Goal: Transaction & Acquisition: Purchase product/service

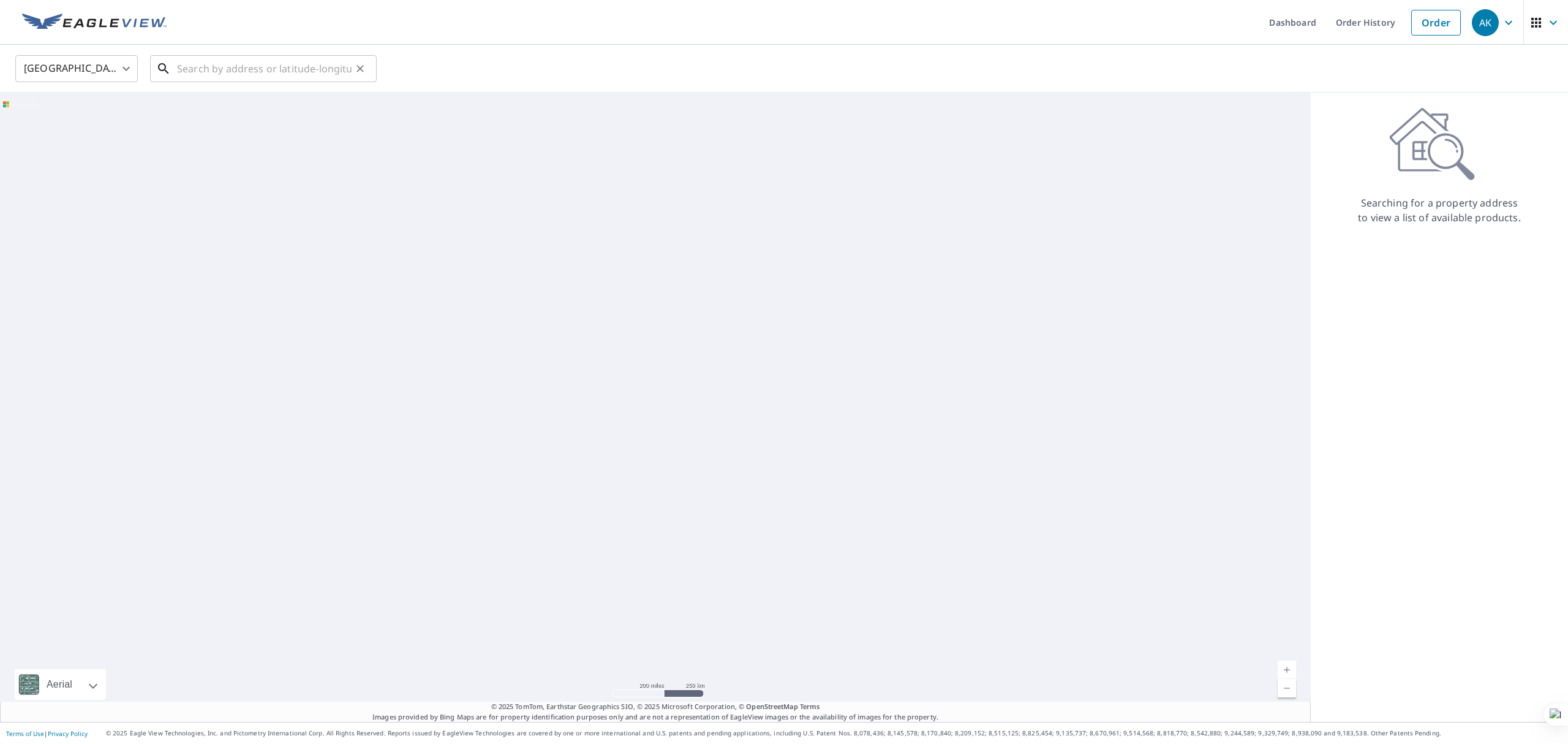
click at [241, 72] on input "text" at bounding box center [263, 69] width 175 height 34
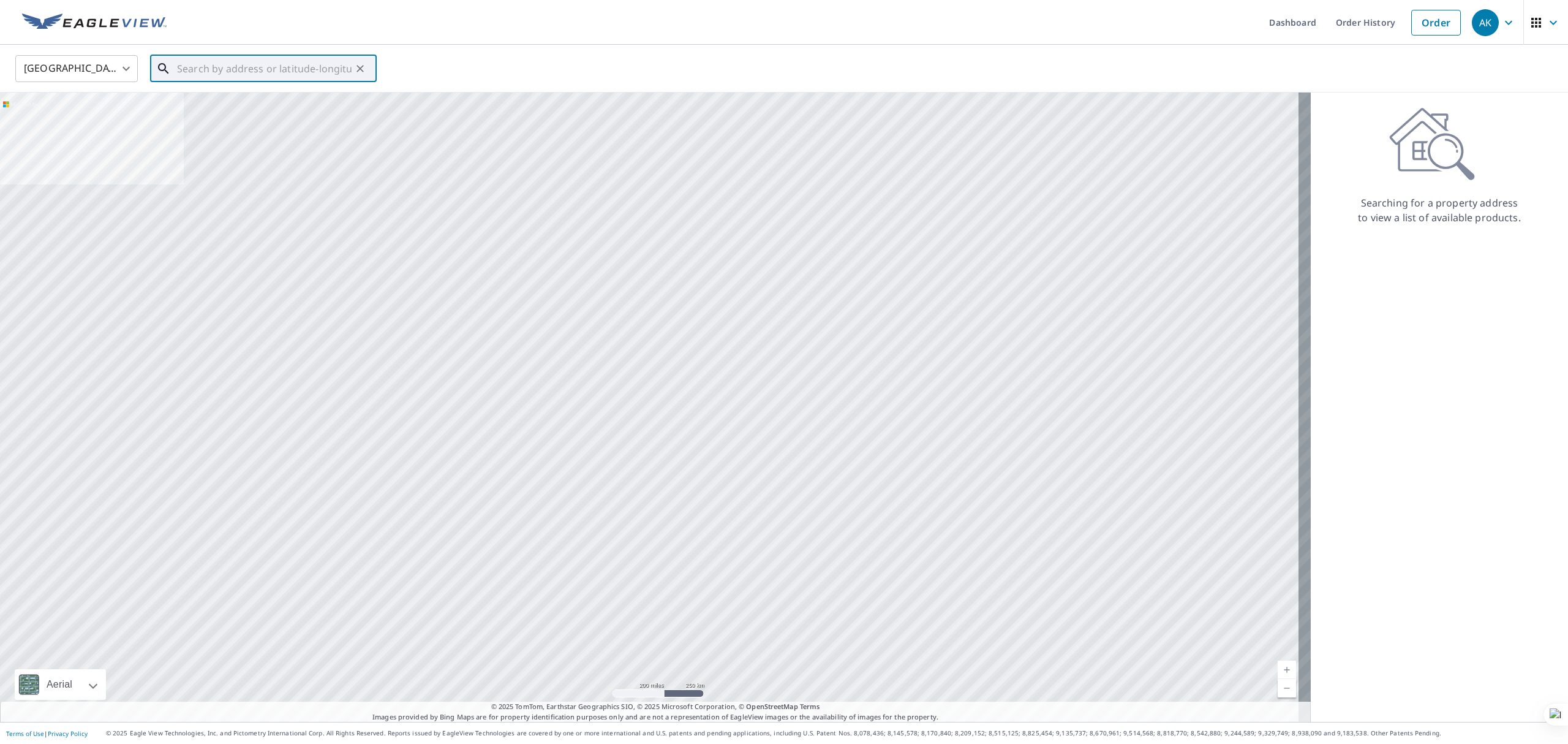
paste input "[STREET_ADDRESS][PERSON_NAME]"
click at [291, 107] on span "[STREET_ADDRESS][PERSON_NAME]" at bounding box center [270, 104] width 193 height 15
type input "[STREET_ADDRESS][PERSON_NAME]"
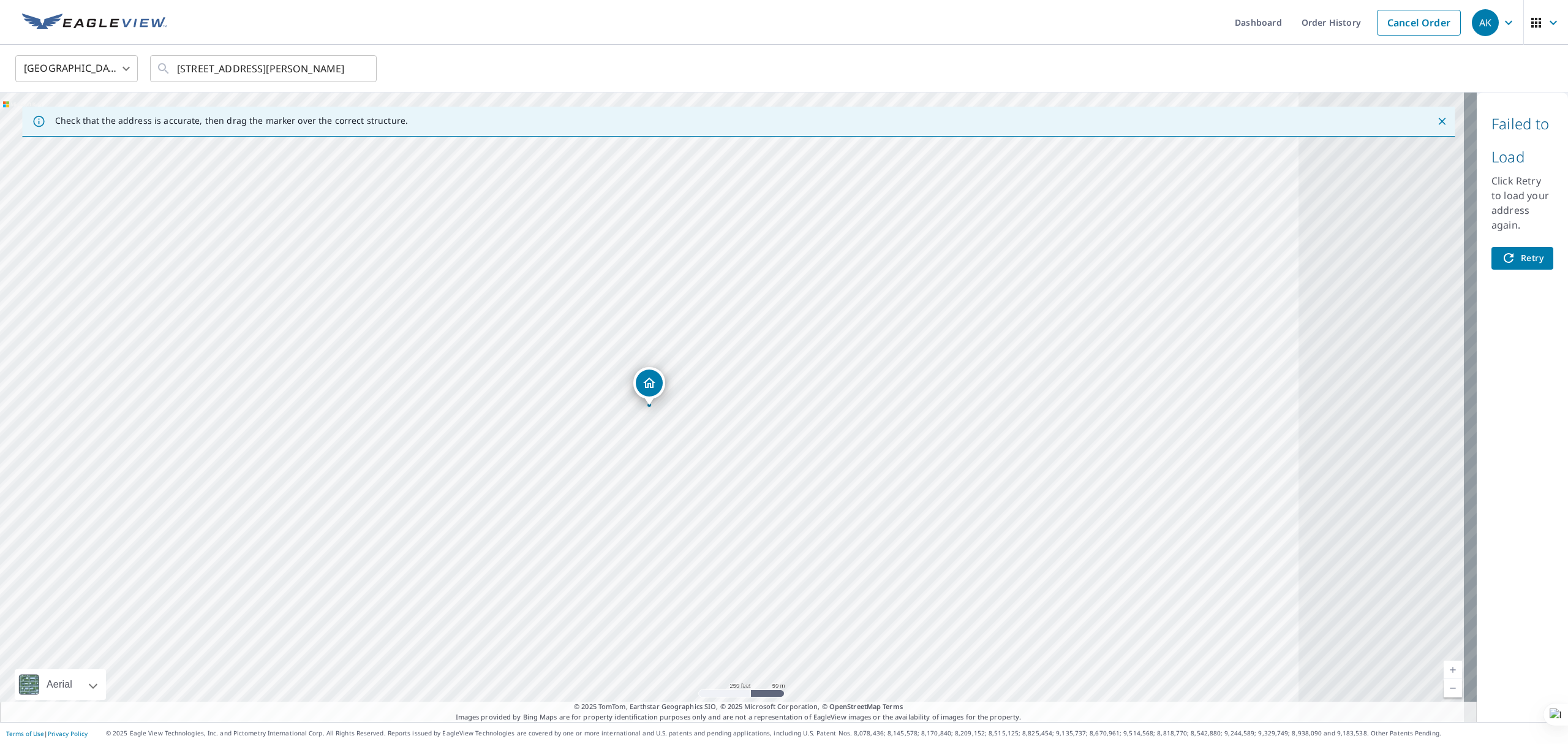
click at [1491, 255] on button "Retry" at bounding box center [1522, 258] width 62 height 23
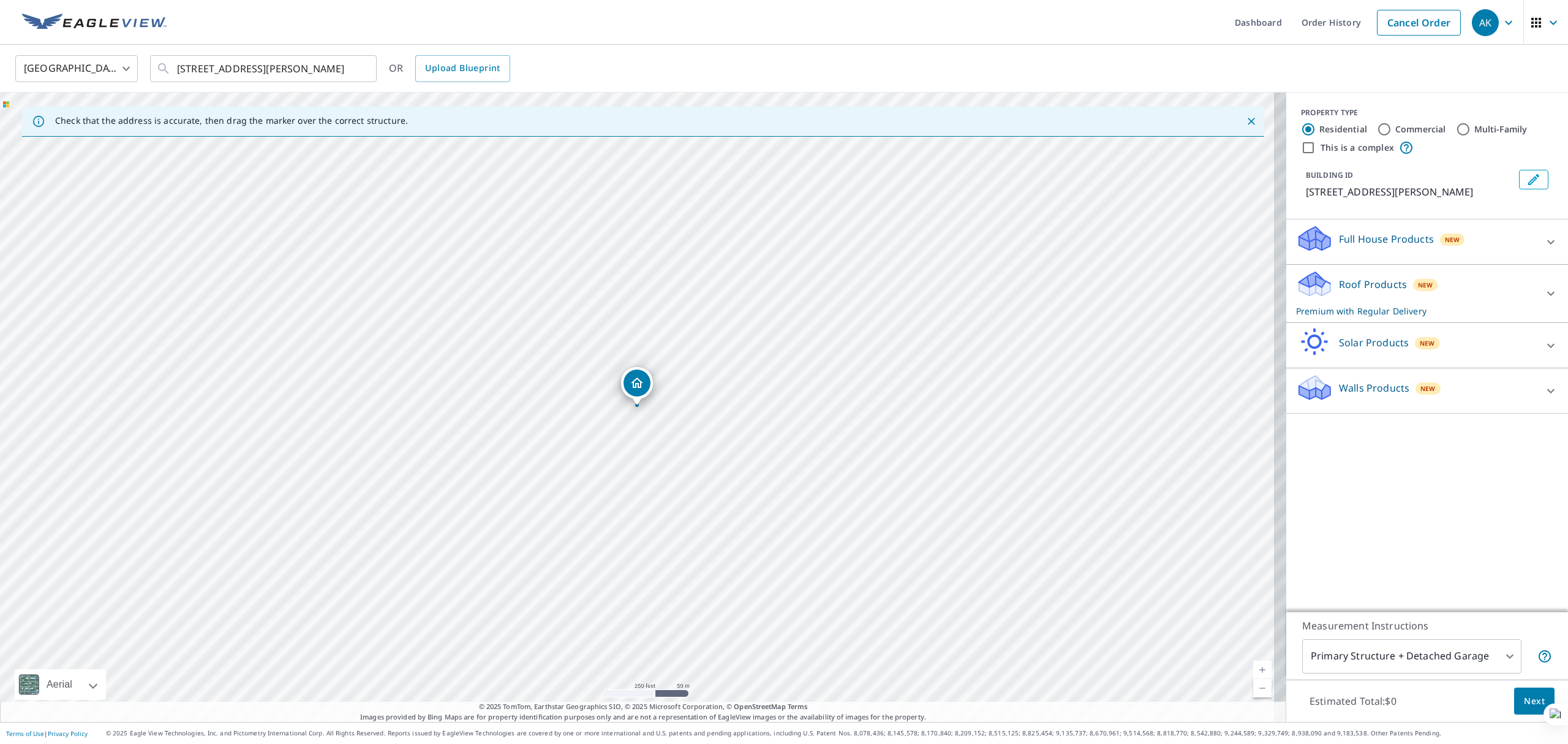
click at [1316, 285] on icon at bounding box center [1314, 289] width 31 height 15
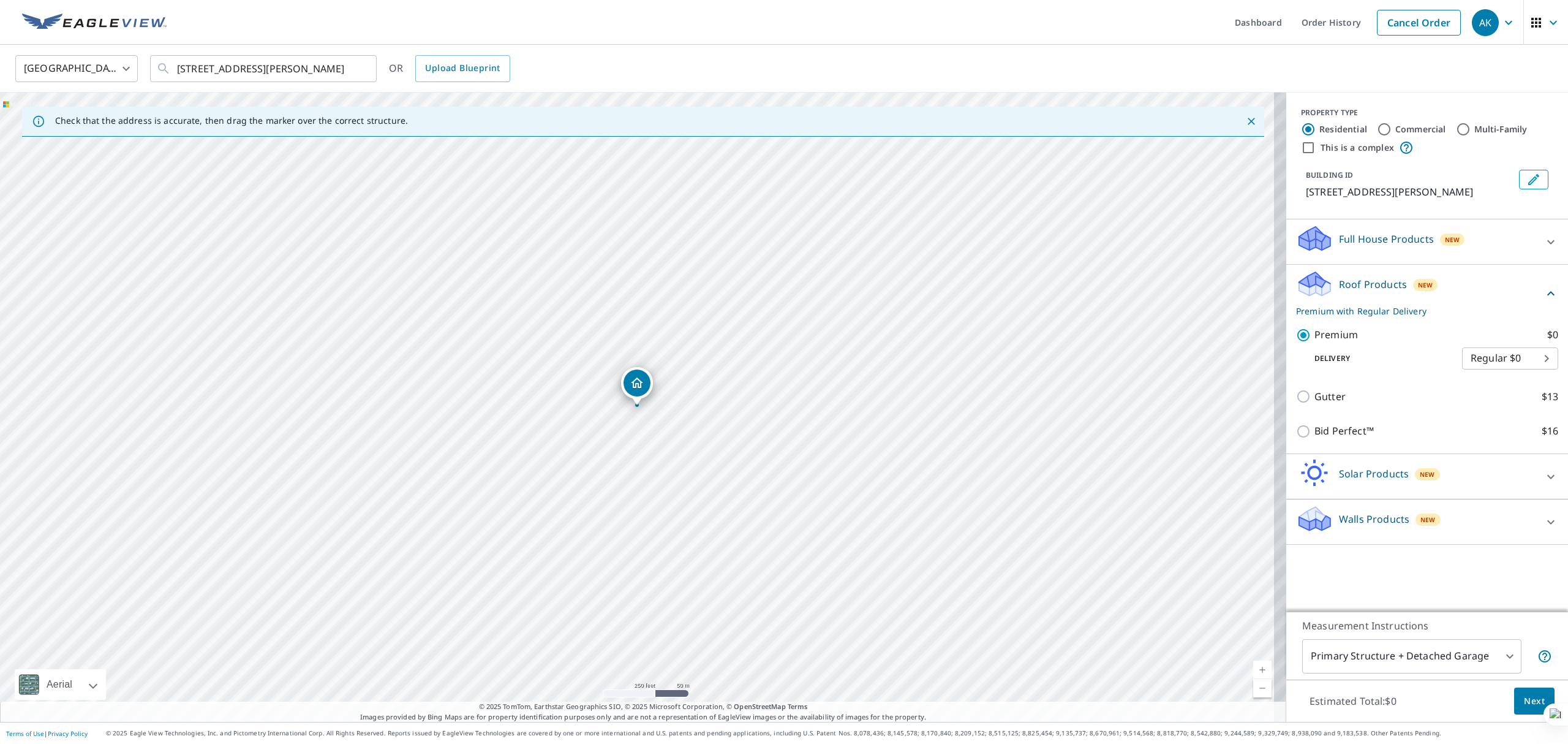
click at [1526, 702] on span "Next" at bounding box center [1534, 701] width 21 height 15
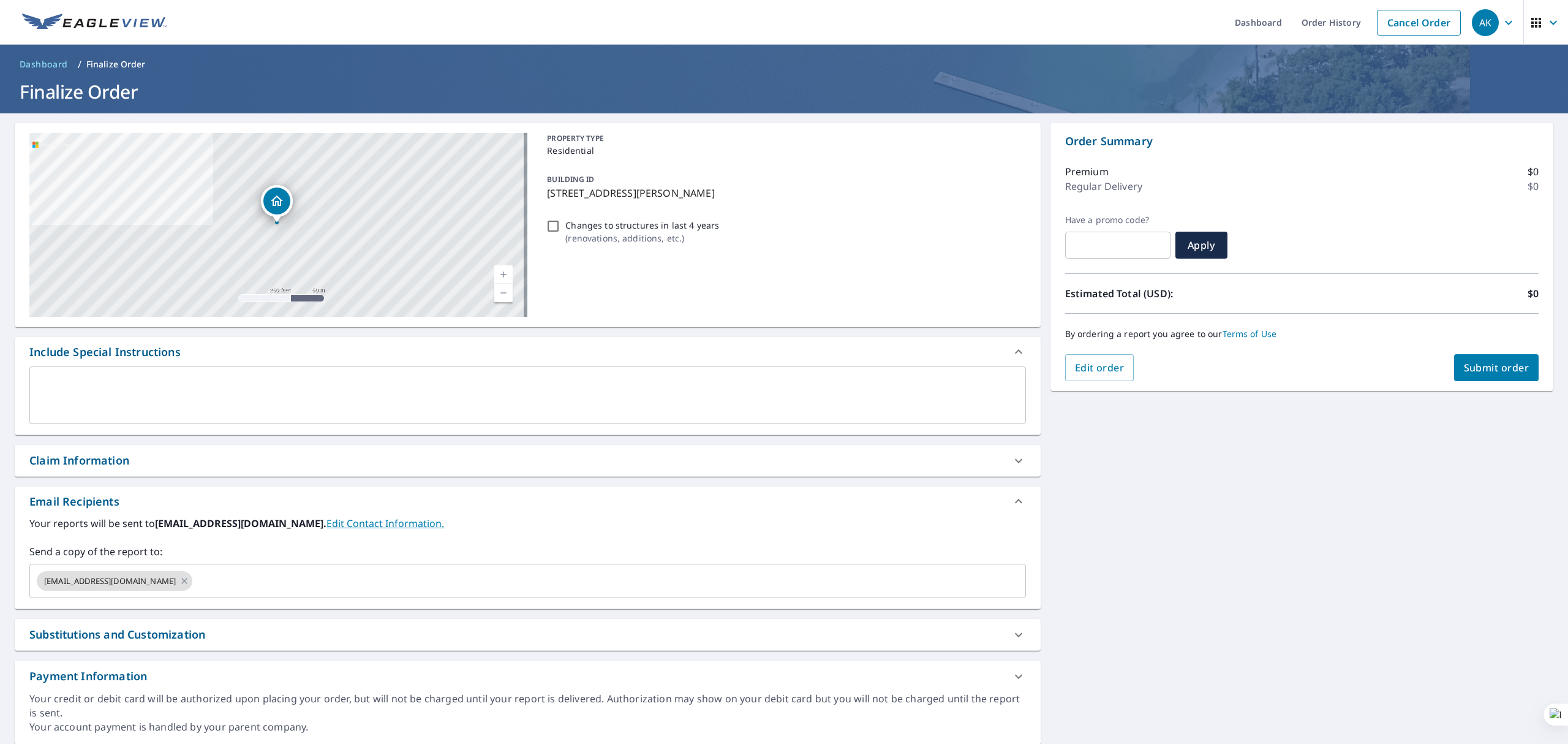
click at [74, 386] on textarea at bounding box center [527, 395] width 979 height 35
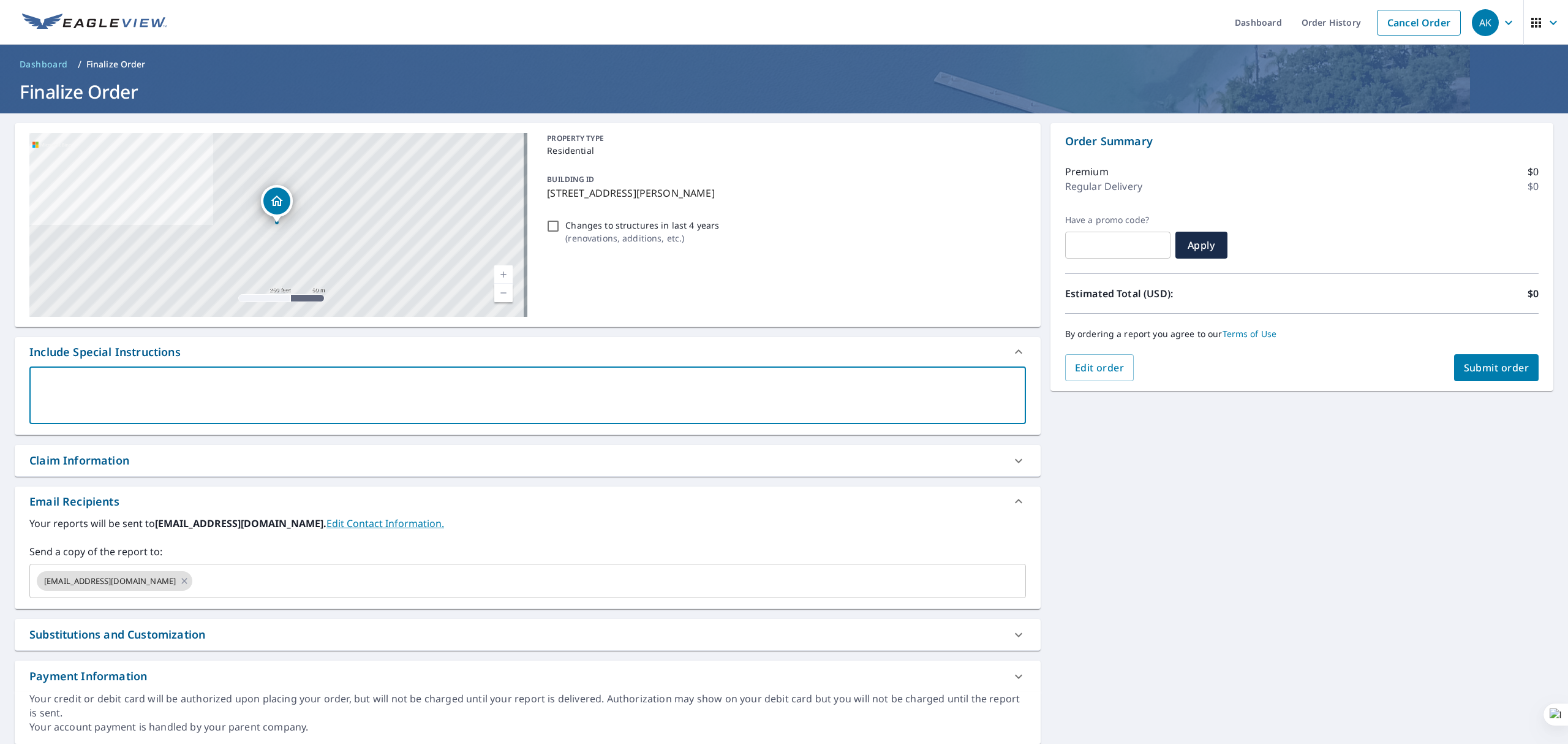
paste textarea "[EMAIL_ADDRESS][DOMAIN_NAME], [EMAIL_ADDRESS][DOMAIN_NAME], [EMAIL_ADDRESS][DOM…"
type textarea "[EMAIL_ADDRESS][DOMAIN_NAME], [EMAIL_ADDRESS][DOMAIN_NAME], [EMAIL_ADDRESS][DOM…"
type textarea "x"
checkbox input "true"
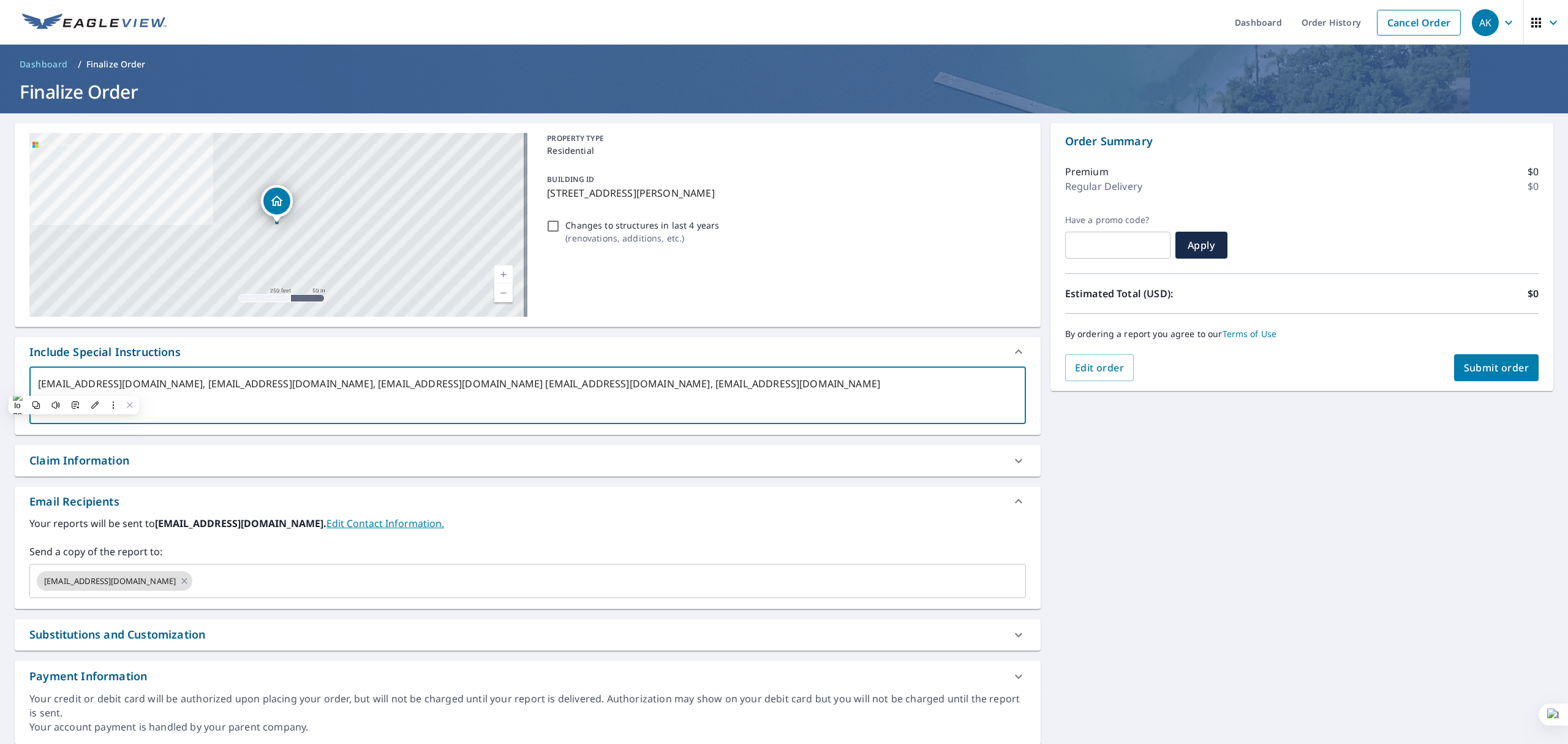
type textarea "[EMAIL_ADDRESS][DOMAIN_NAME], [EMAIL_ADDRESS][DOMAIN_NAME], [EMAIL_ADDRESS][DOM…"
type textarea "x"
checkbox input "true"
type textarea "[EMAIL_ADDRESS][DOMAIN_NAME], [EMAIL_ADDRESS][DOMAIN_NAME], [EMAIL_ADDRESS][DOM…"
type textarea "x"
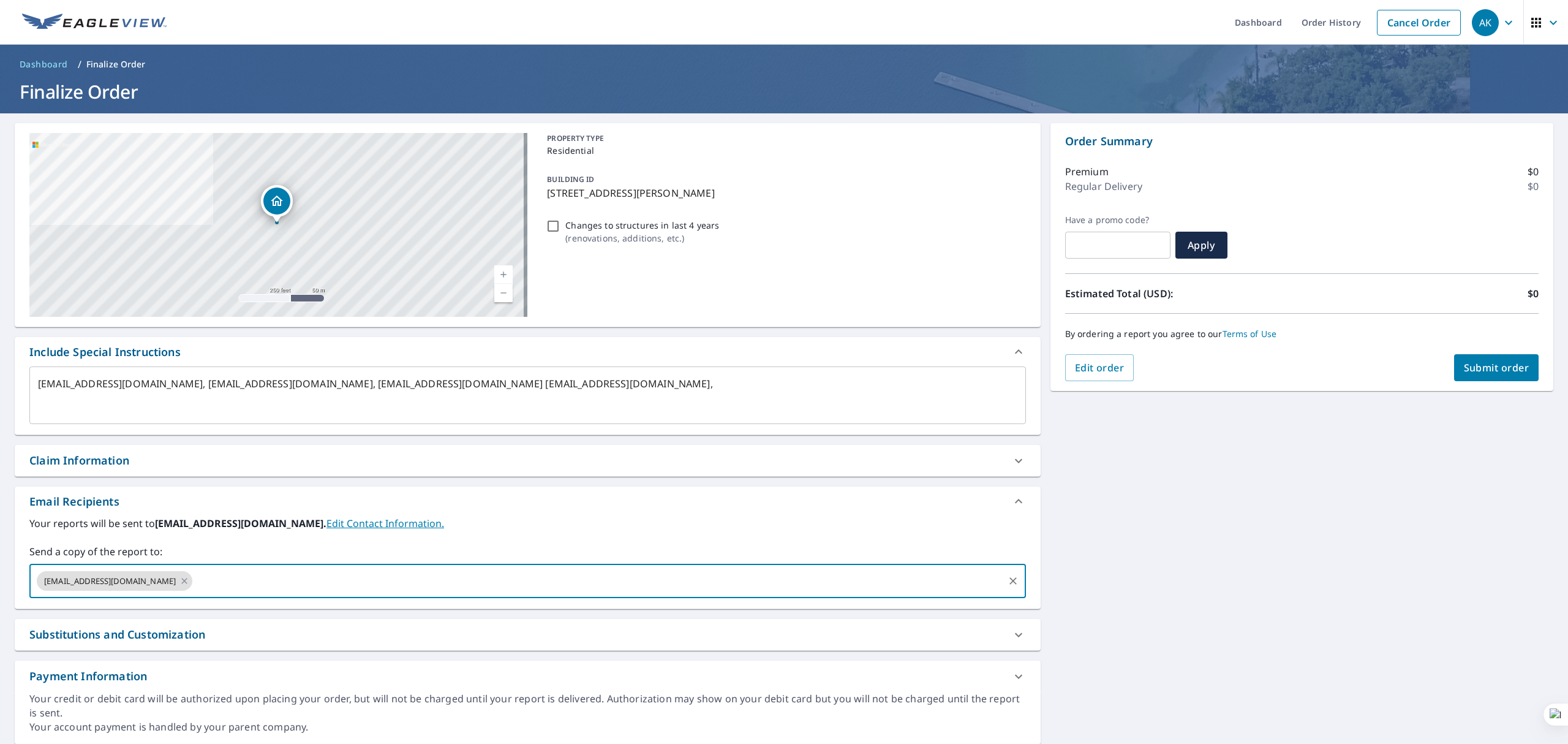
paste input "[EMAIL_ADDRESS][DOMAIN_NAME]"
type input "[EMAIL_ADDRESS][DOMAIN_NAME]"
type textarea "x"
checkbox input "true"
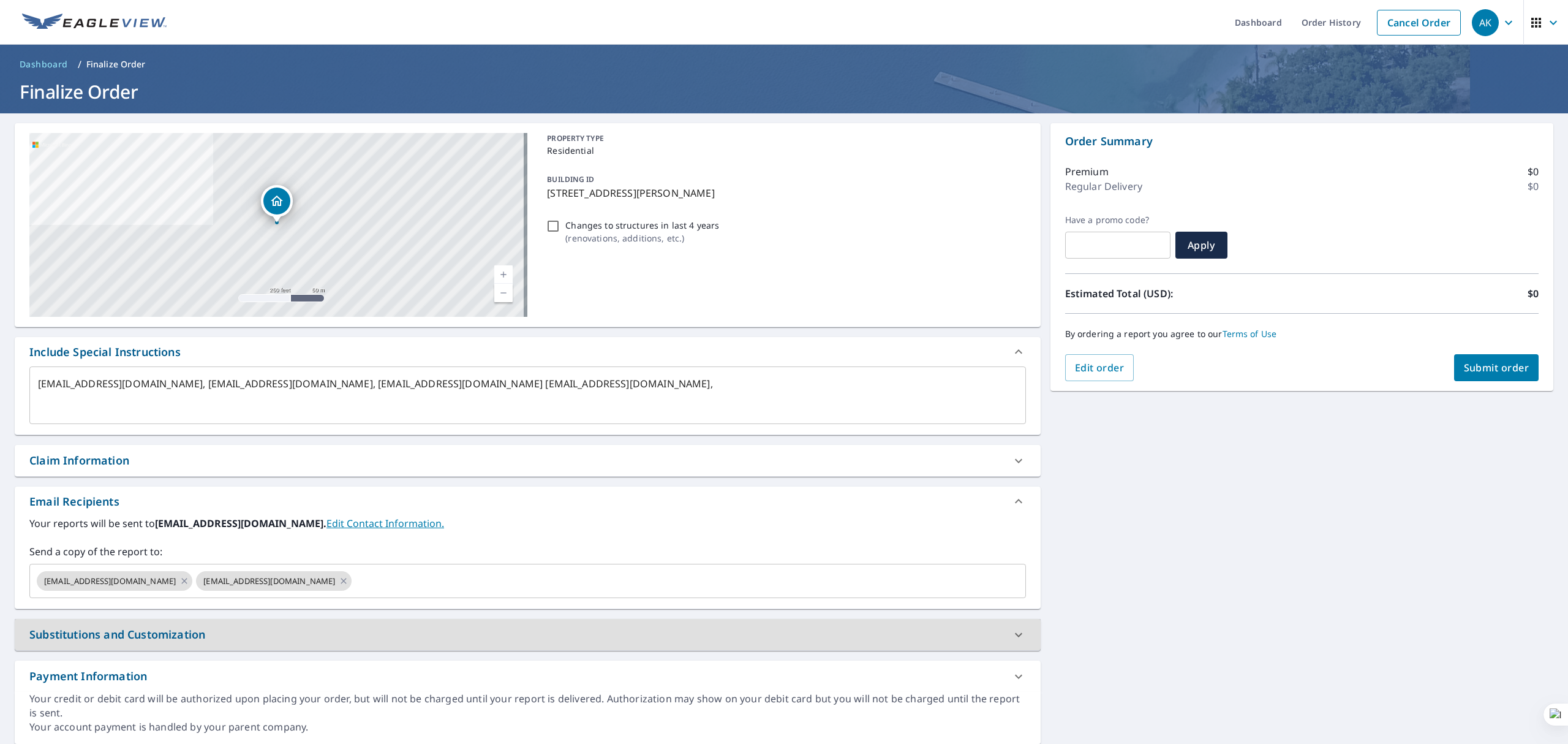
type textarea "x"
click at [620, 378] on textarea "[EMAIL_ADDRESS][DOMAIN_NAME], [EMAIL_ADDRESS][DOMAIN_NAME], [EMAIL_ADDRESS][DOM…" at bounding box center [527, 395] width 979 height 35
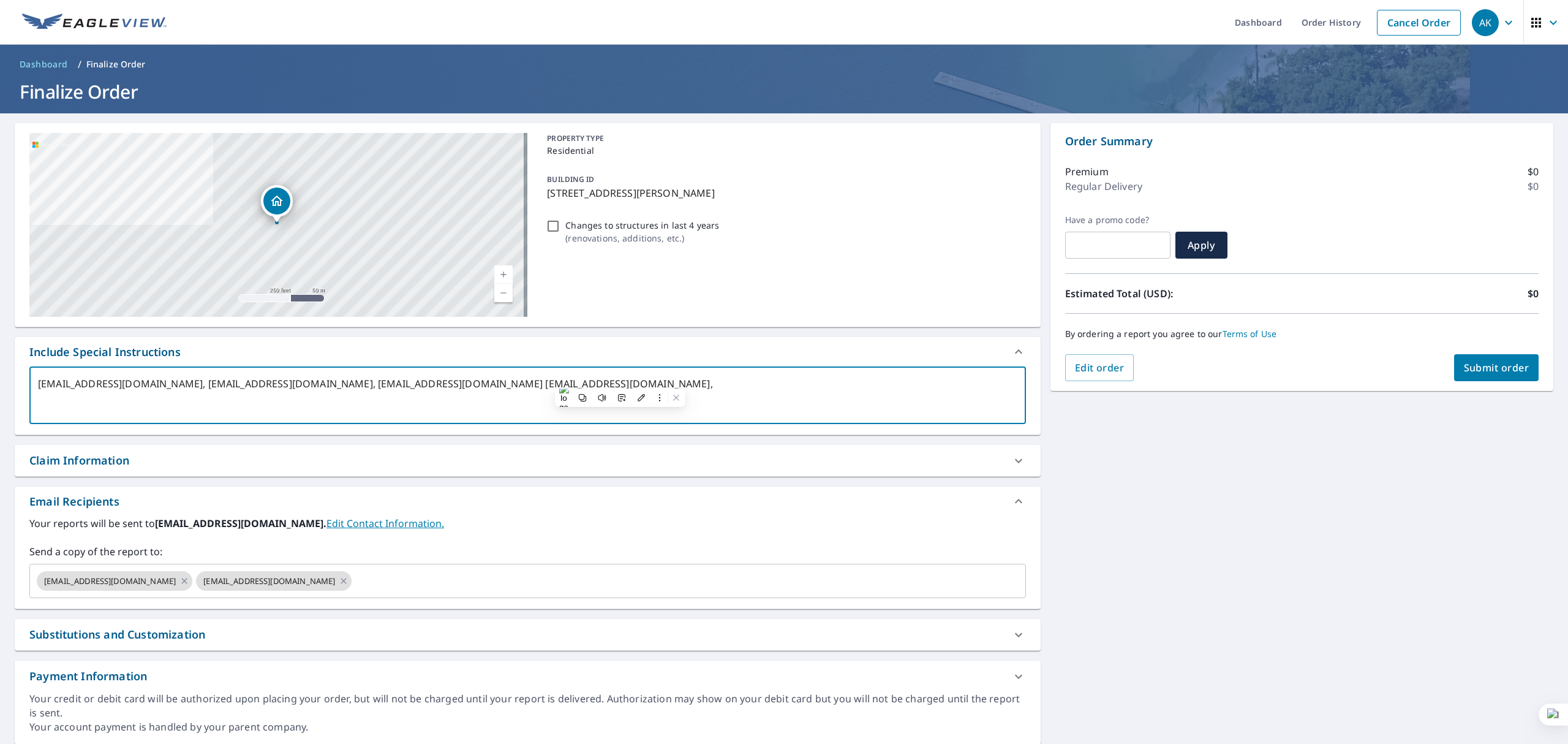
type textarea "[EMAIL_ADDRESS][DOMAIN_NAME], [EMAIL_ADDRESS][DOMAIN_NAME], [EMAIL_ADDRESS][DOM…"
type textarea "x"
checkbox input "true"
type textarea "[EMAIL_ADDRESS][DOMAIN_NAME], [EMAIL_ADDRESS][DOMAIN_NAME], [EMAIL_ADDRESS][DOM…"
type textarea "x"
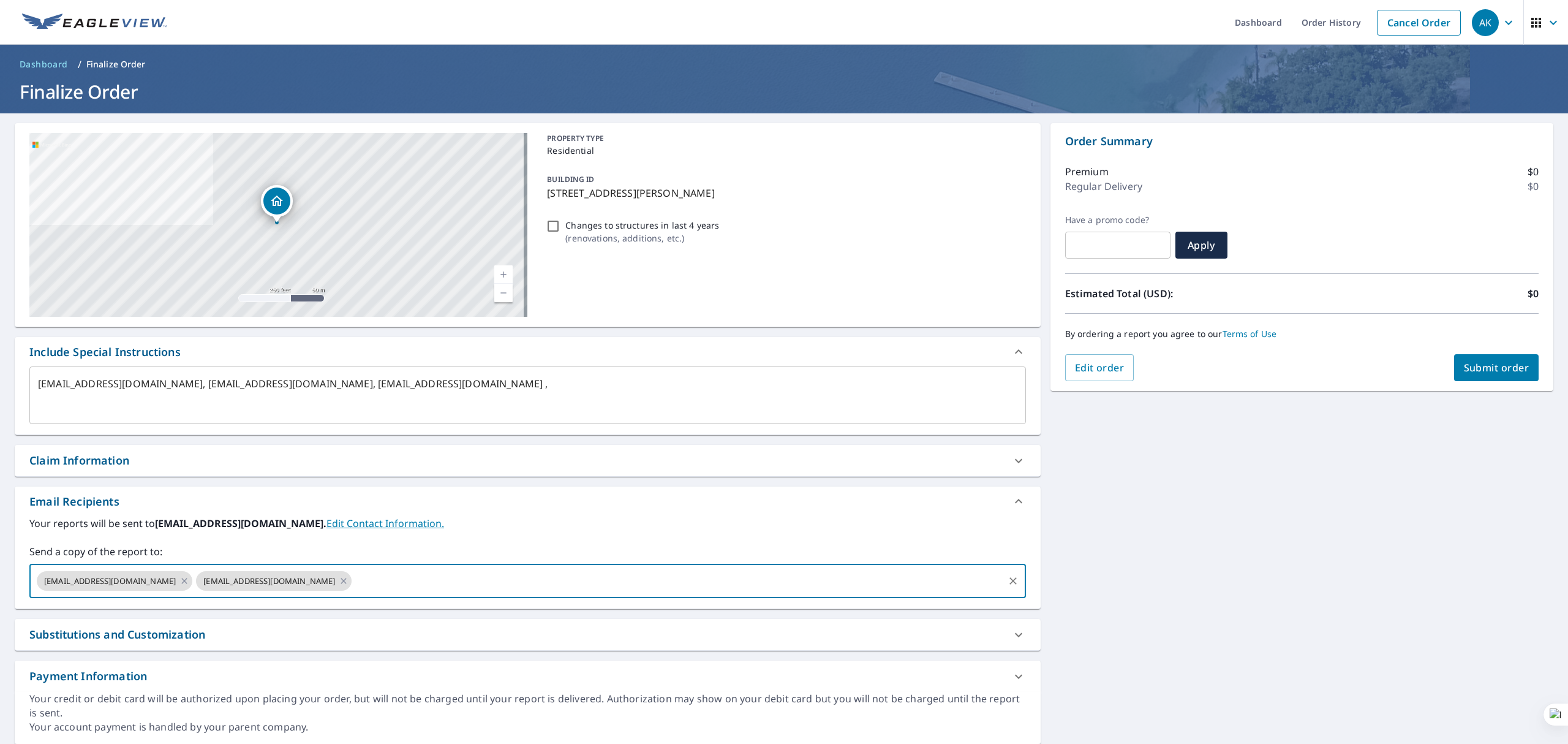
paste input "[EMAIL_ADDRESS][DOMAIN_NAME]"
type input "[EMAIL_ADDRESS][DOMAIN_NAME]"
type textarea "x"
checkbox input "true"
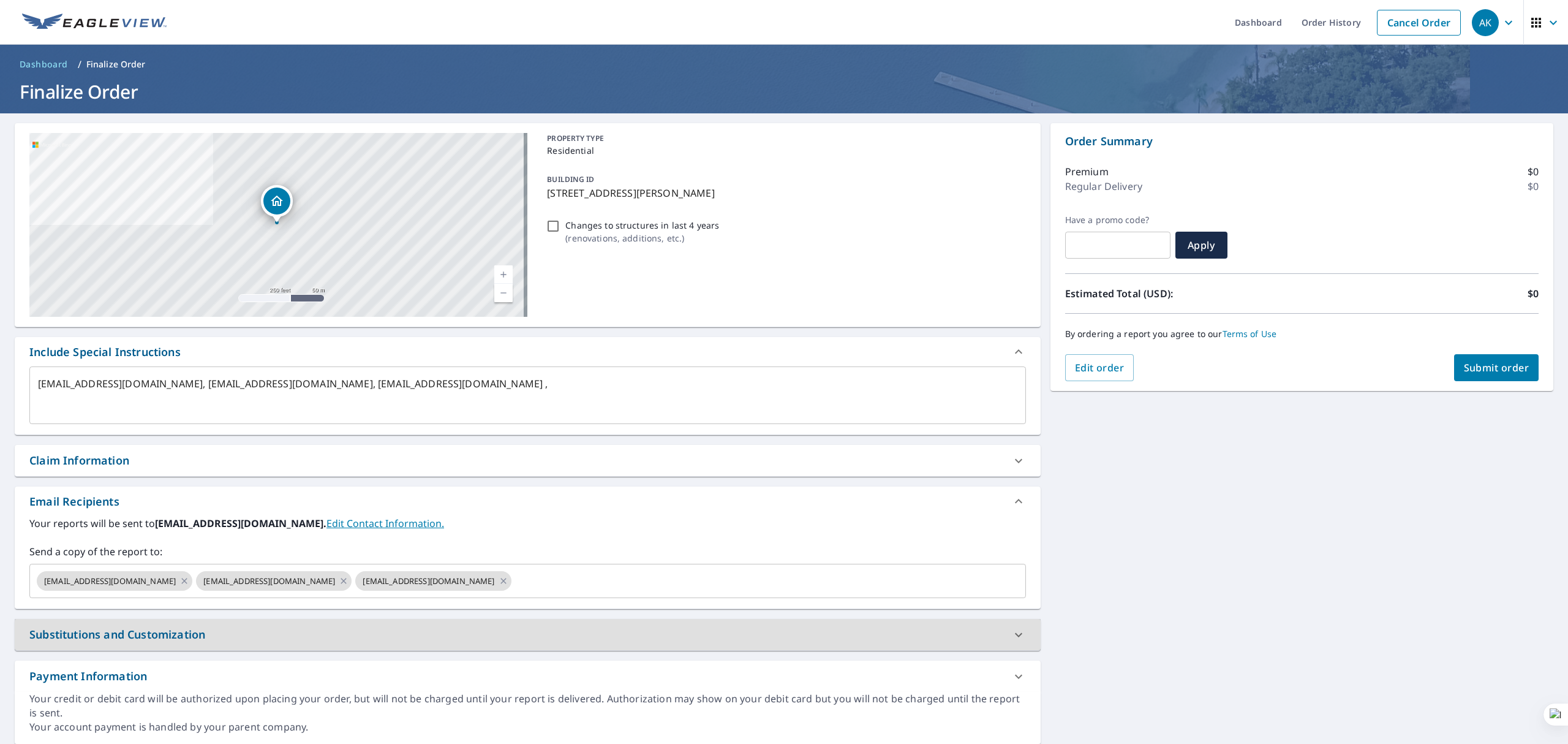
type textarea "x"
click at [462, 383] on textarea "[EMAIL_ADDRESS][DOMAIN_NAME], [EMAIL_ADDRESS][DOMAIN_NAME], [EMAIL_ADDRESS][DOM…" at bounding box center [527, 395] width 979 height 35
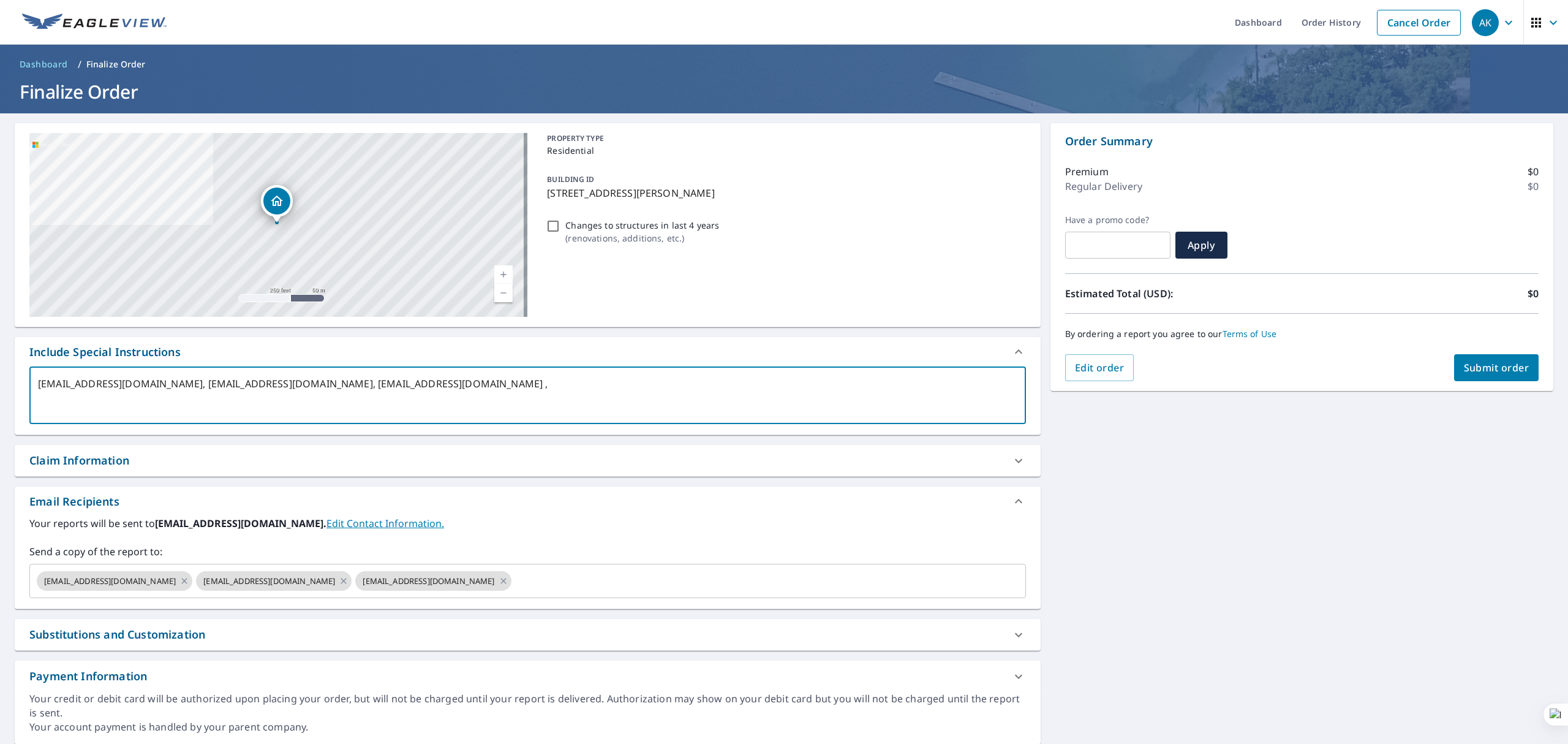
drag, startPoint x: 462, startPoint y: 383, endPoint x: 505, endPoint y: 381, distance: 43.0
click at [505, 381] on textarea "[EMAIL_ADDRESS][DOMAIN_NAME], [EMAIL_ADDRESS][DOMAIN_NAME], [EMAIL_ADDRESS][DOM…" at bounding box center [527, 395] width 979 height 35
type textarea "[EMAIL_ADDRESS][DOMAIN_NAME], [EMAIL_ADDRESS][DOMAIN_NAME], ,"
type textarea "x"
checkbox input "true"
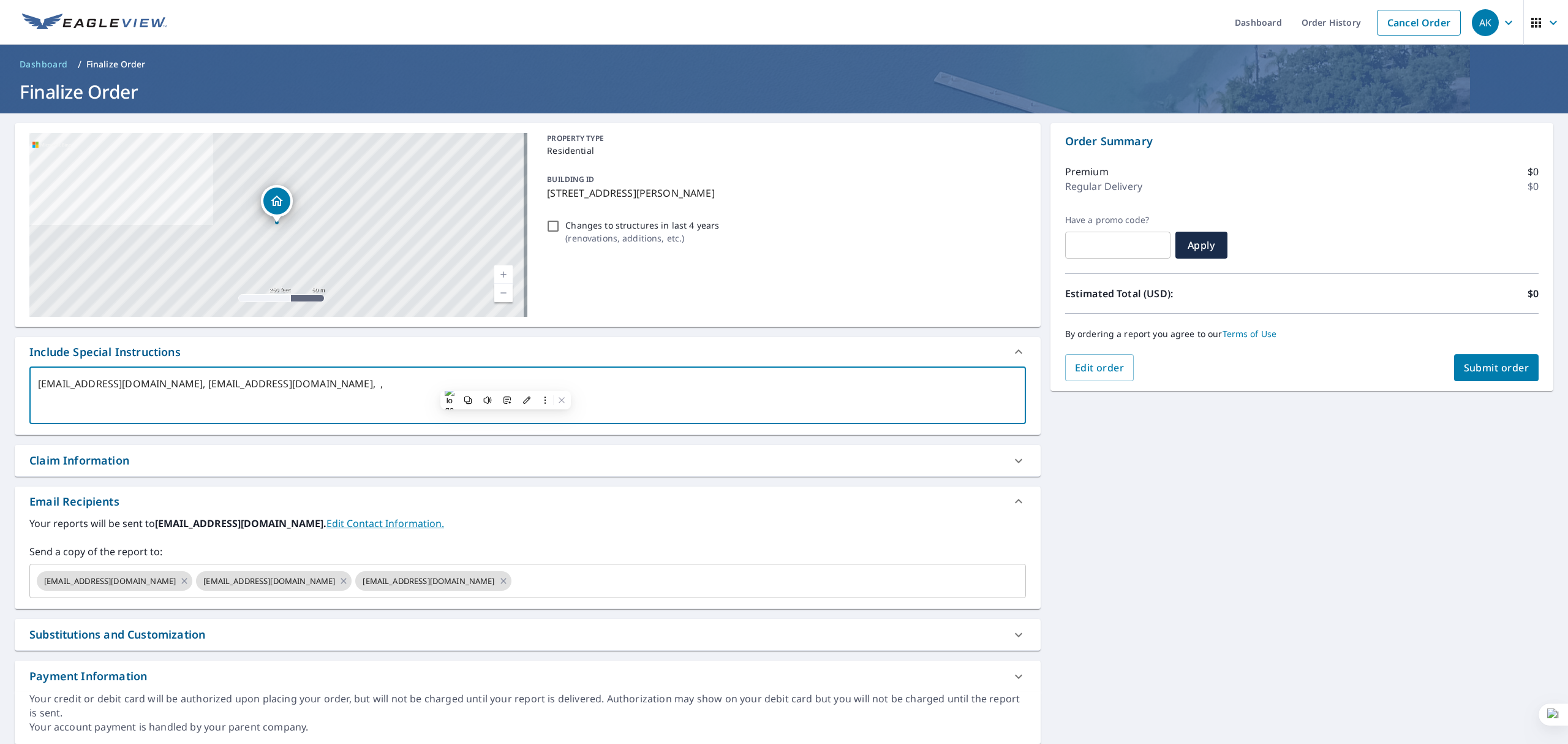
type textarea "[EMAIL_ADDRESS][DOMAIN_NAME], [EMAIL_ADDRESS][DOMAIN_NAME], ,"
type textarea "x"
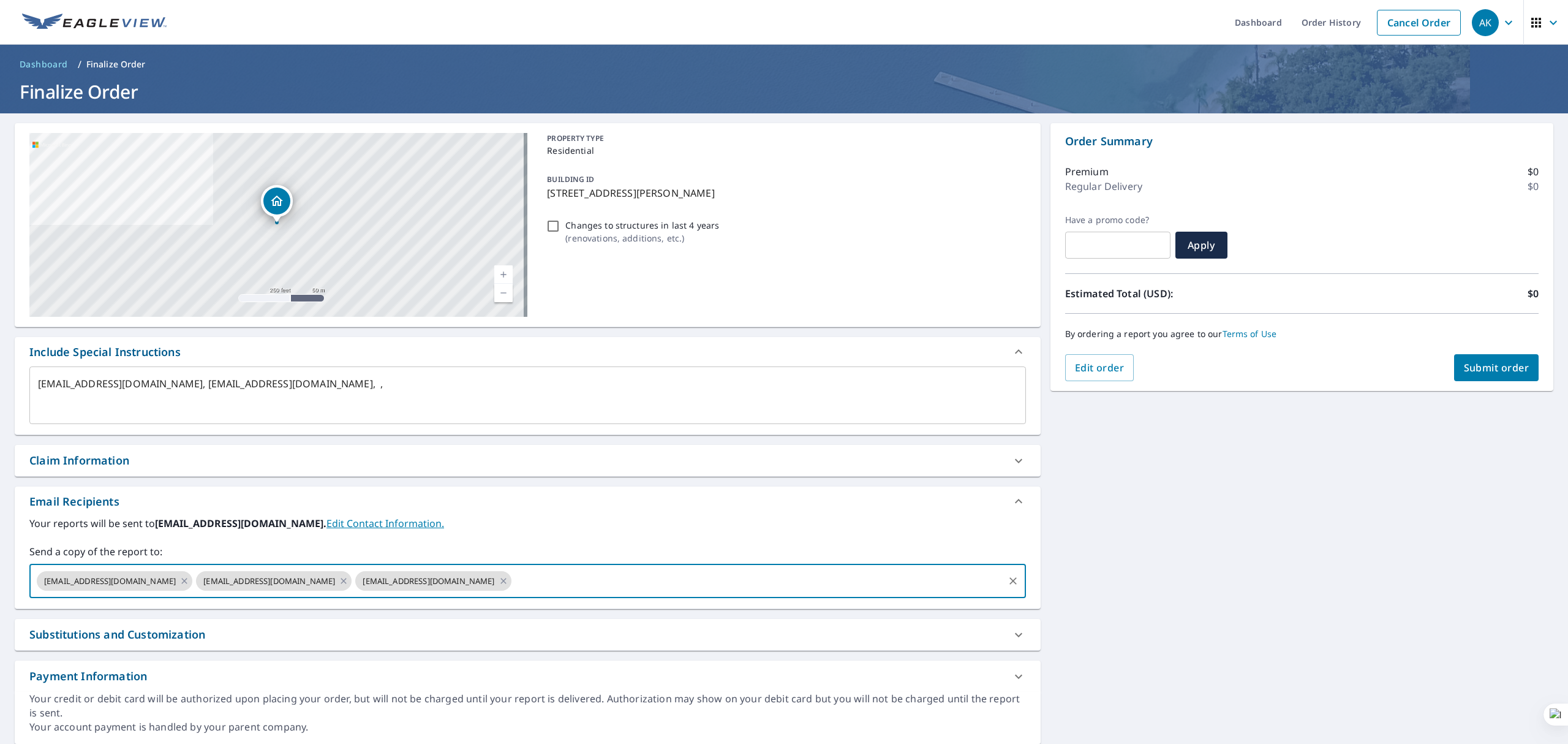
paste input "[EMAIL_ADDRESS][DOMAIN_NAME]"
type input "[EMAIL_ADDRESS][DOMAIN_NAME]"
type textarea "x"
checkbox input "true"
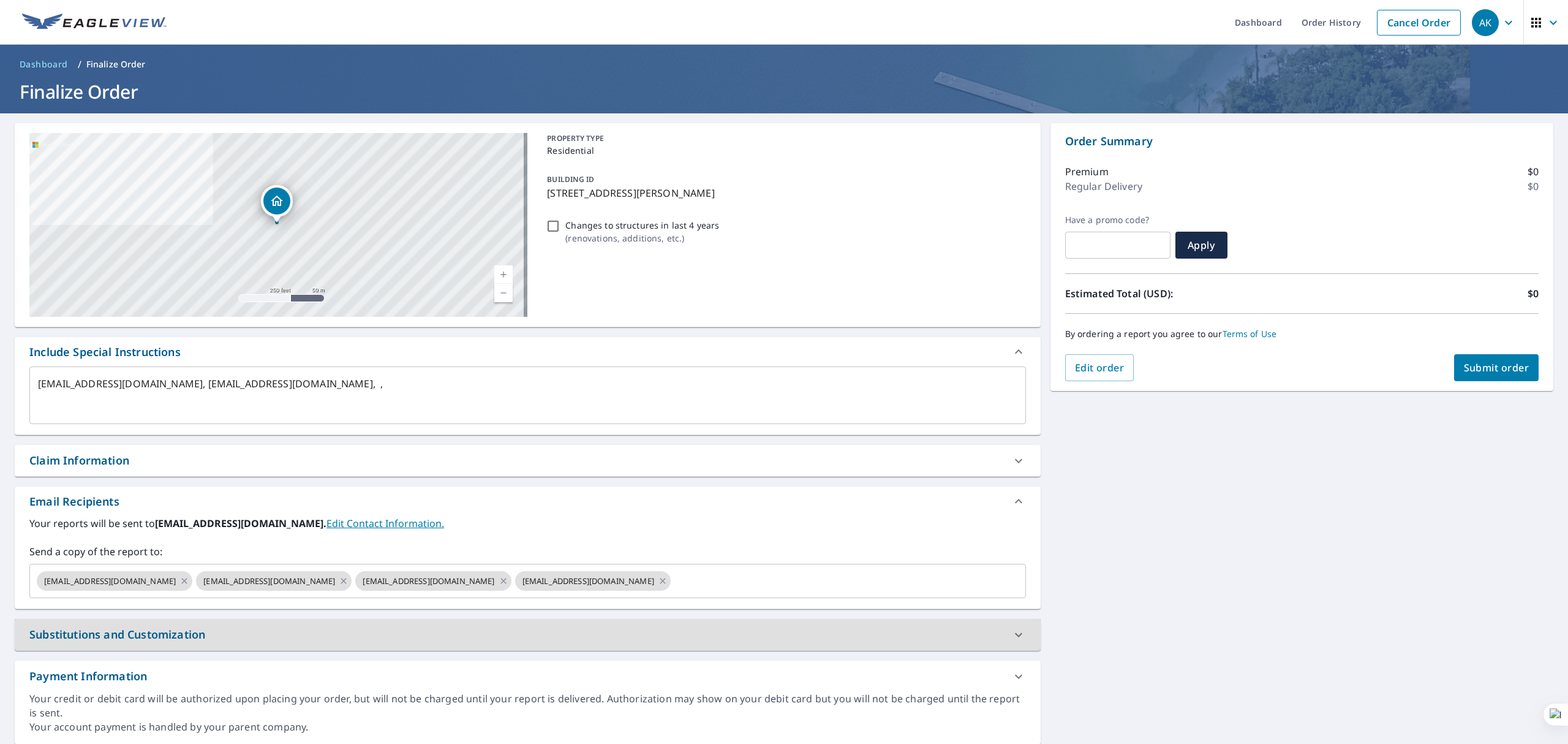
type textarea "x"
click at [265, 384] on textarea "[EMAIL_ADDRESS][DOMAIN_NAME], [EMAIL_ADDRESS][DOMAIN_NAME], ," at bounding box center [527, 395] width 979 height 35
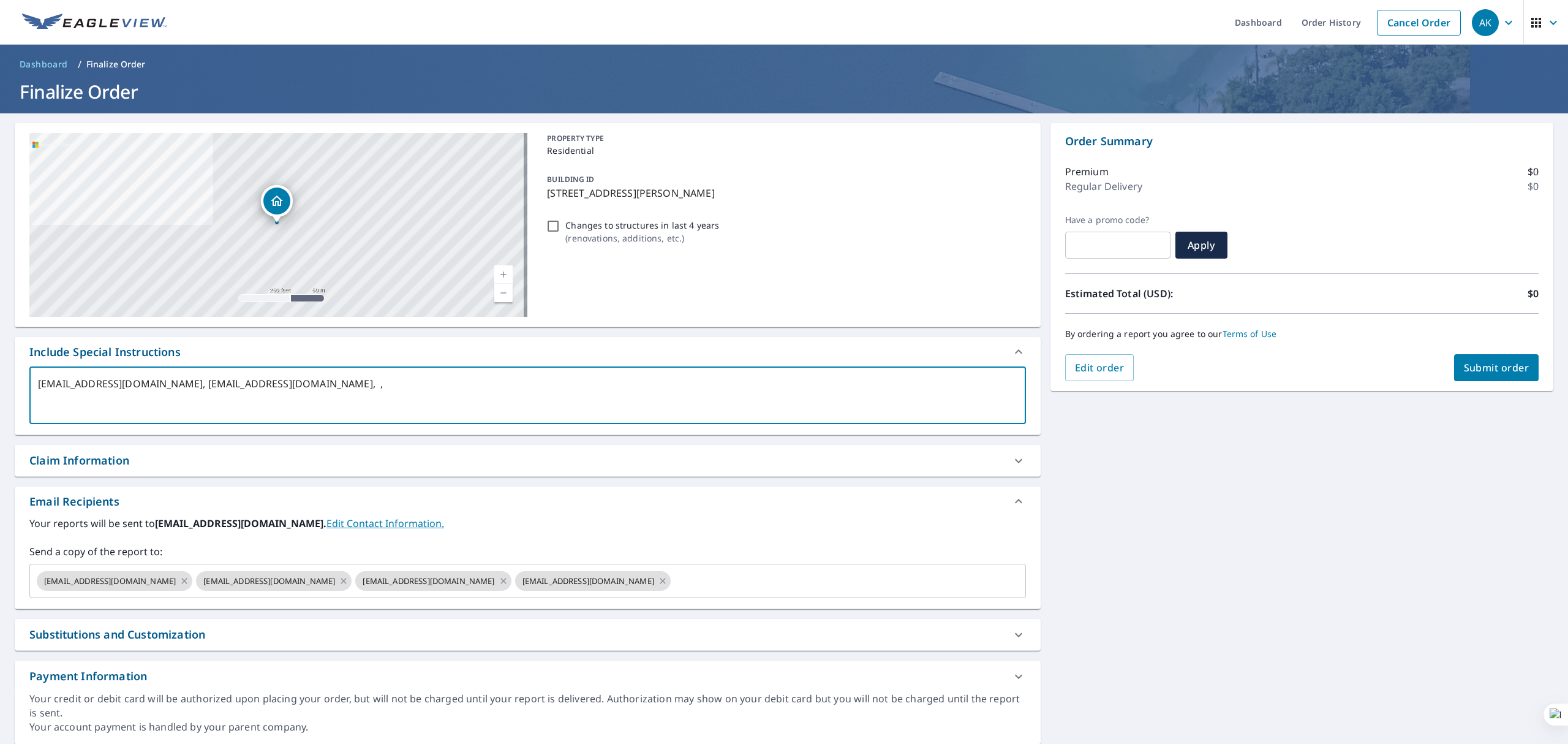
drag, startPoint x: 265, startPoint y: 384, endPoint x: 344, endPoint y: 380, distance: 79.1
click at [344, 380] on textarea "[EMAIL_ADDRESS][DOMAIN_NAME], [EMAIL_ADDRESS][DOMAIN_NAME], ," at bounding box center [527, 395] width 979 height 35
type textarea "[EMAIL_ADDRESS][DOMAIN_NAME], , ,"
type textarea "x"
checkbox input "true"
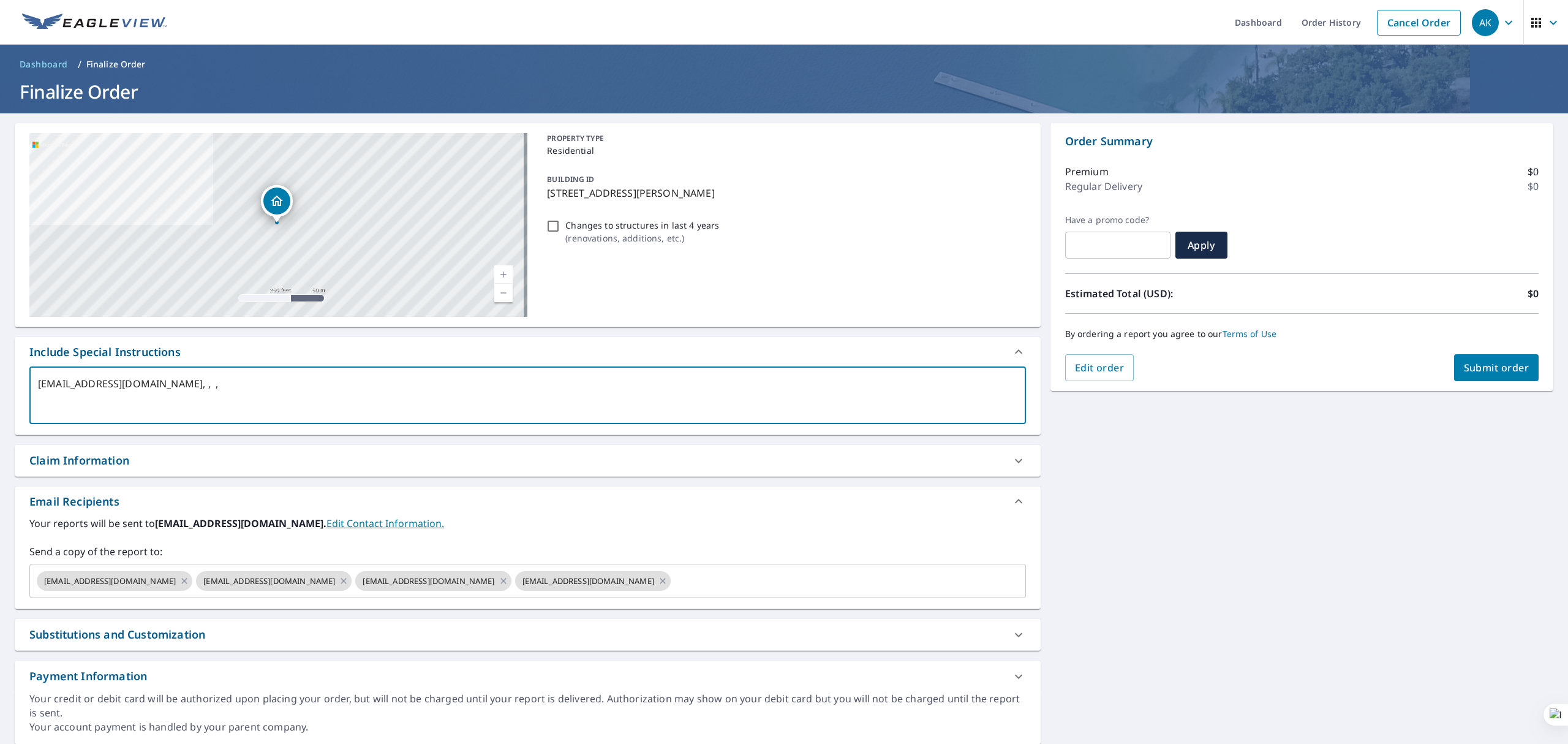
type textarea "[EMAIL_ADDRESS][DOMAIN_NAME], , ,"
type textarea "x"
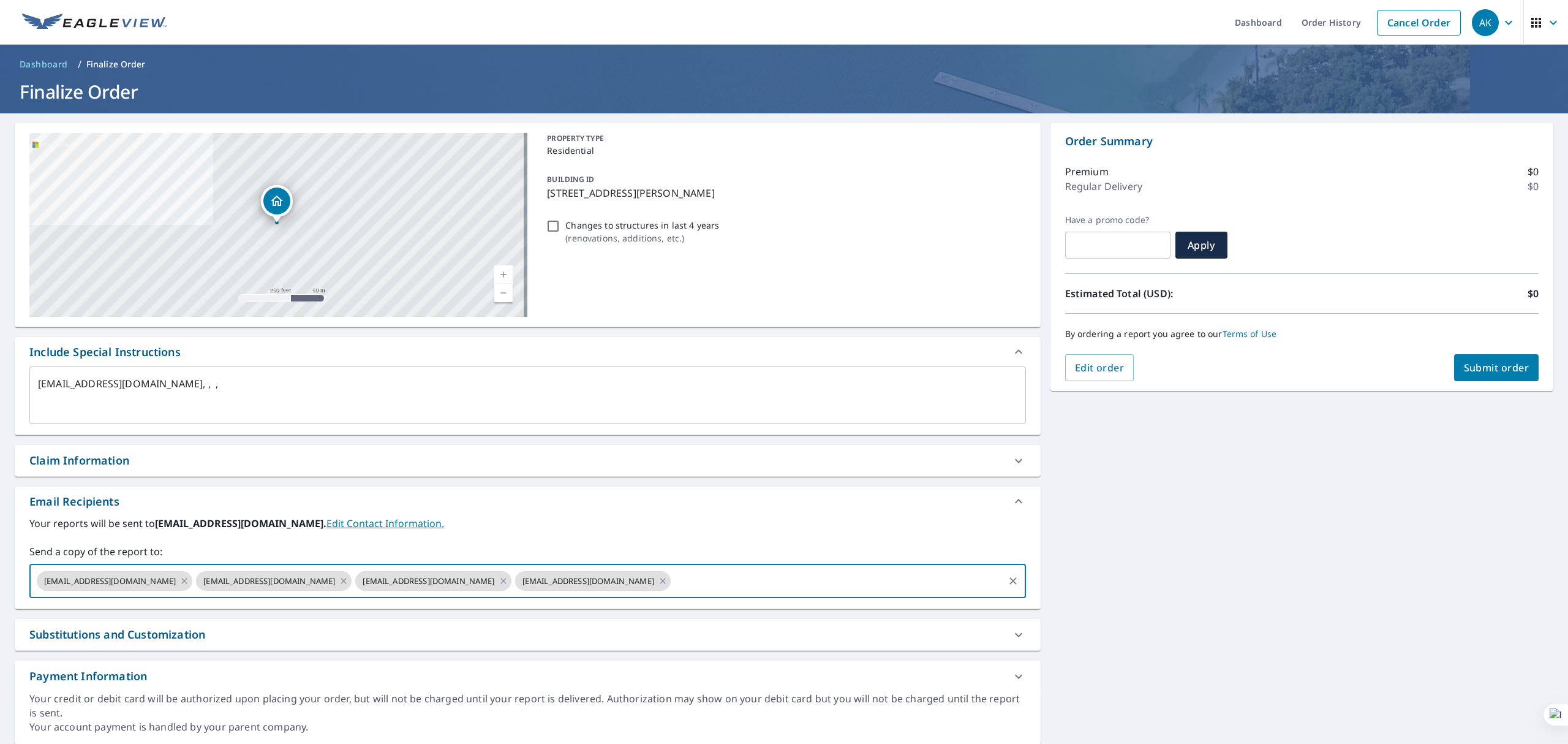
paste input "[EMAIL_ADDRESS][DOMAIN_NAME]"
type input "[EMAIL_ADDRESS][DOMAIN_NAME]"
type textarea "x"
checkbox input "true"
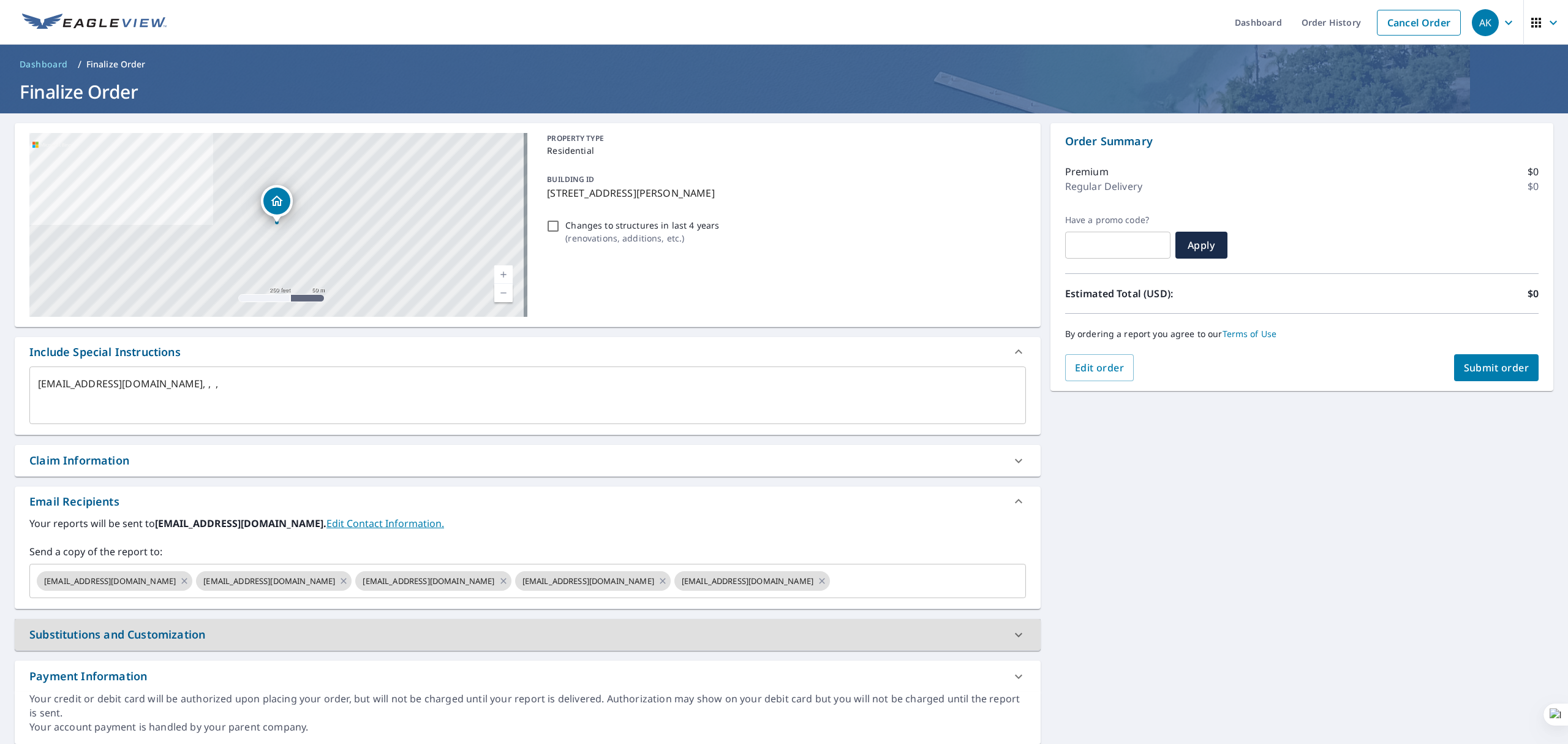
type textarea "x"
click at [64, 380] on textarea "[EMAIL_ADDRESS][DOMAIN_NAME], , ," at bounding box center [527, 395] width 979 height 35
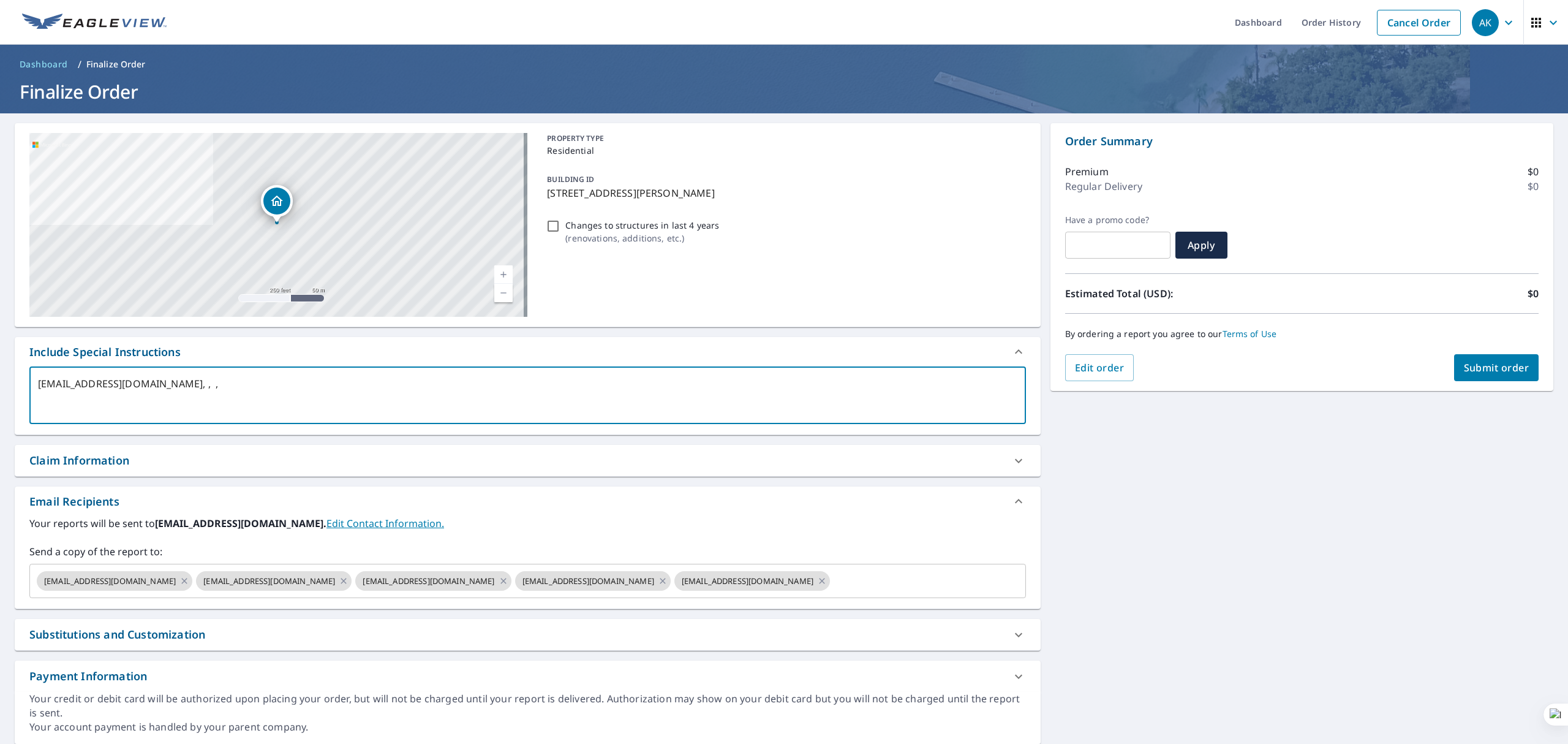
drag, startPoint x: 64, startPoint y: 380, endPoint x: 119, endPoint y: 375, distance: 55.2
click at [119, 375] on div "[EMAIL_ADDRESS][DOMAIN_NAME], , , x ​" at bounding box center [527, 395] width 997 height 58
type textarea ", , ,"
type textarea "x"
checkbox input "true"
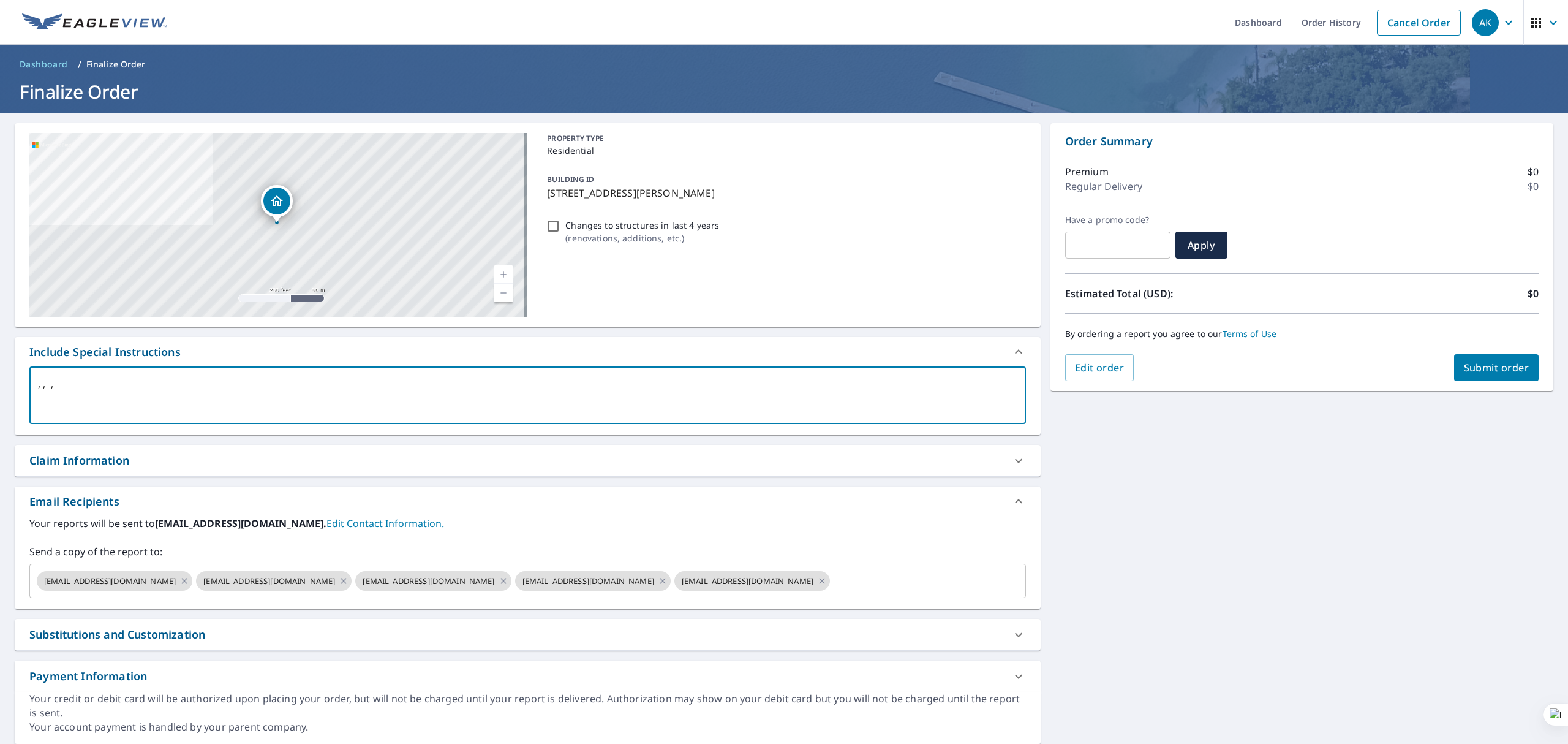
type textarea ", , ,"
type textarea "x"
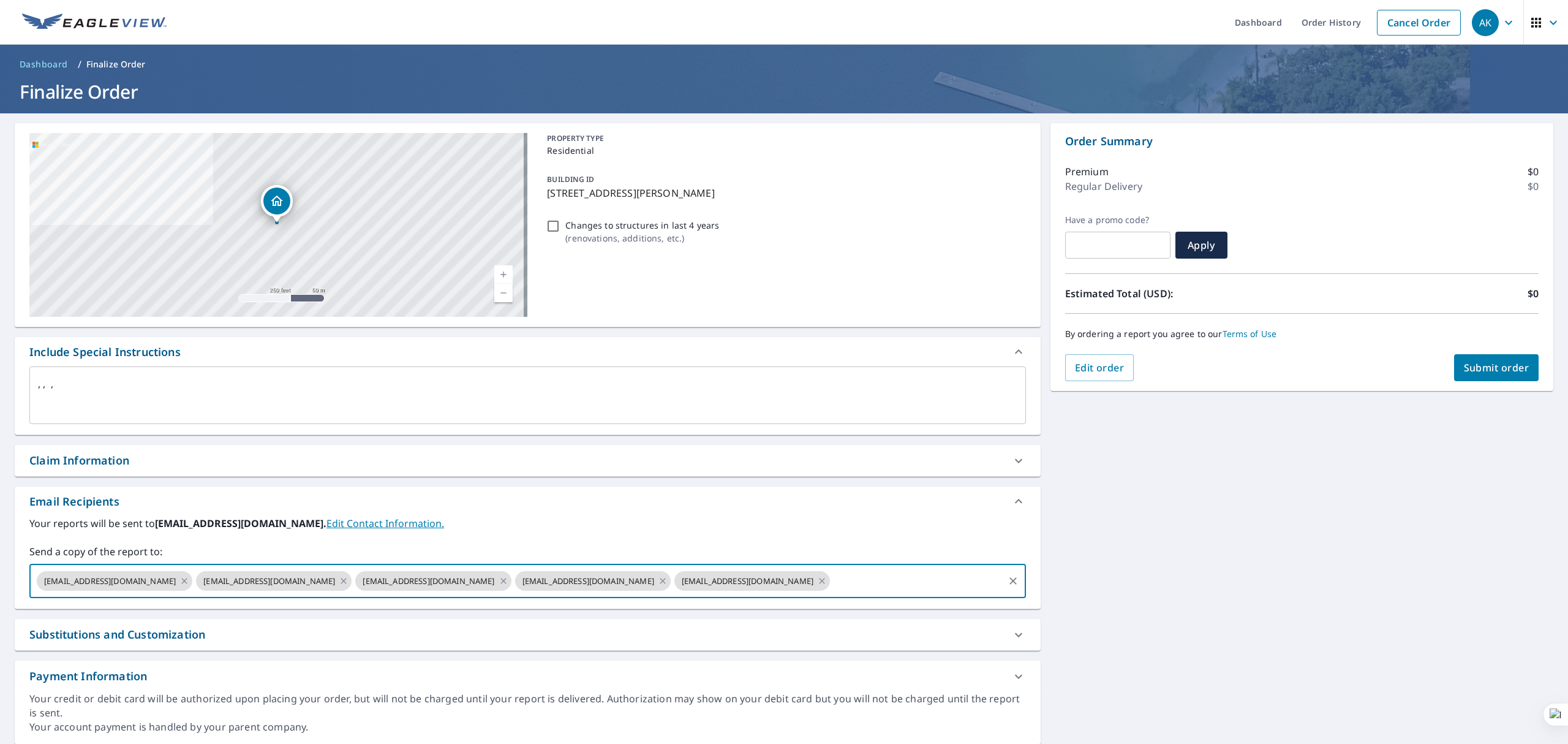
paste input "[EMAIL_ADDRESS][DOMAIN_NAME]"
type input "[EMAIL_ADDRESS][DOMAIN_NAME]"
type textarea "x"
checkbox input "true"
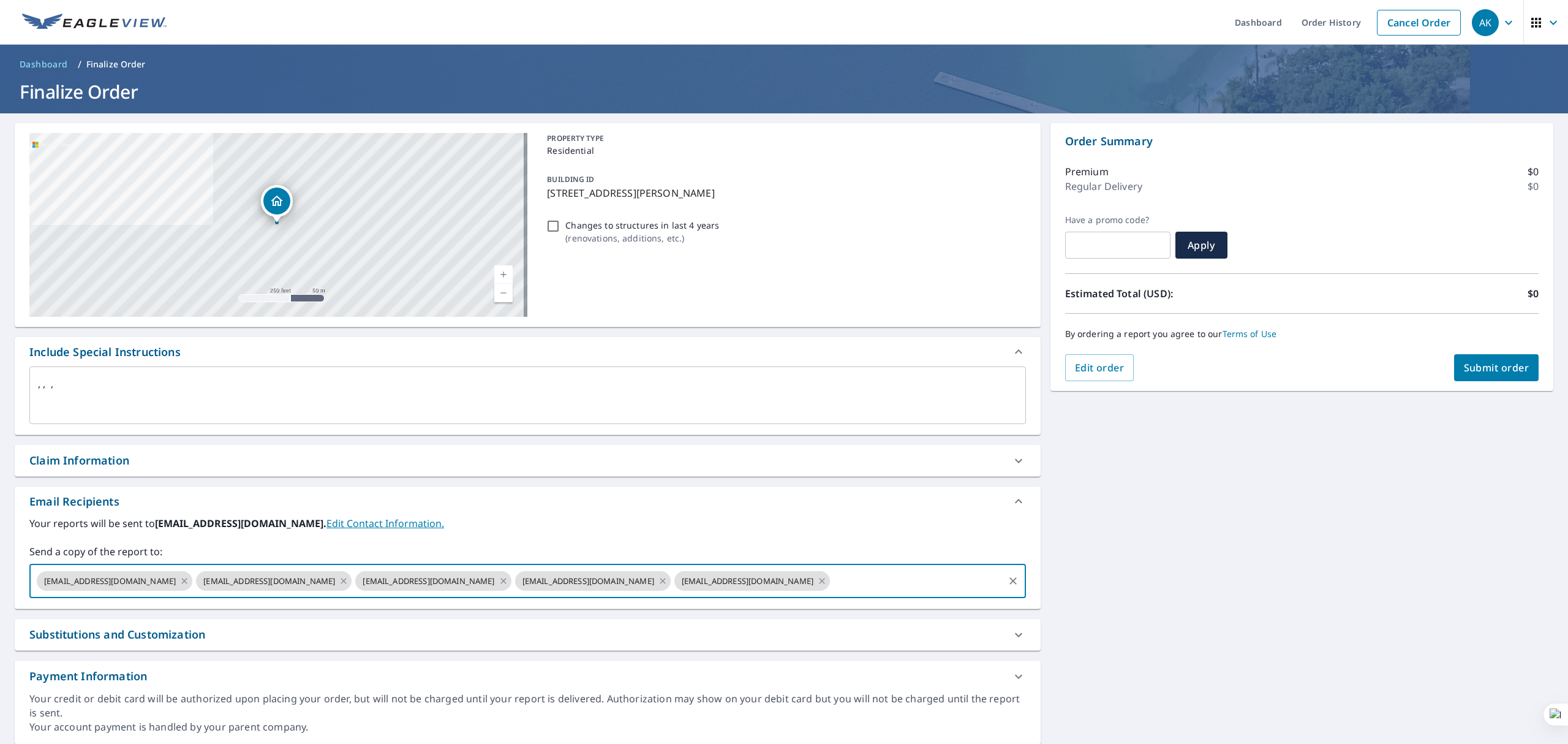
scroll to position [0, 0]
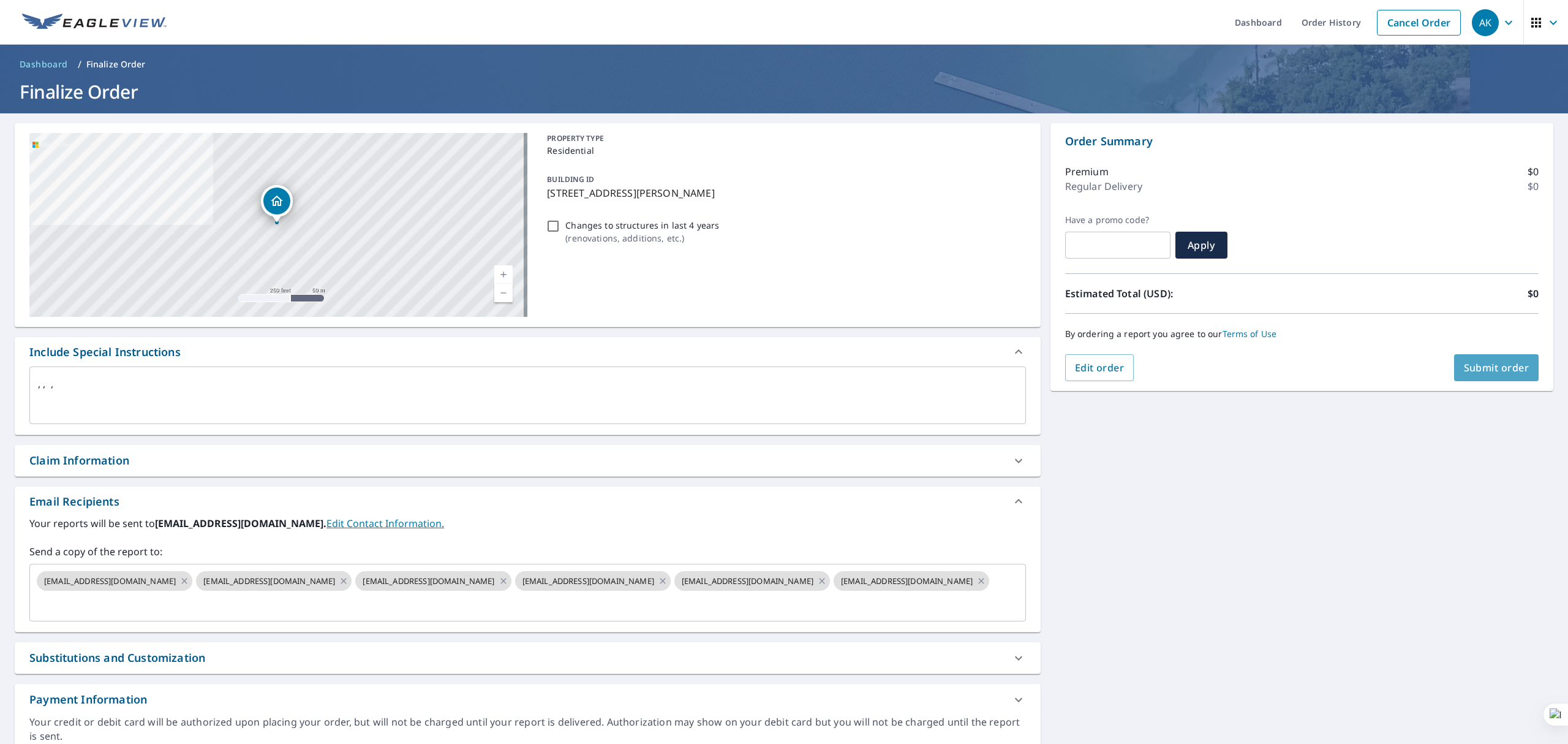
click at [1493, 358] on button "Submit order" at bounding box center [1496, 368] width 85 height 27
type textarea "x"
checkbox input "true"
